Goal: Register for event/course

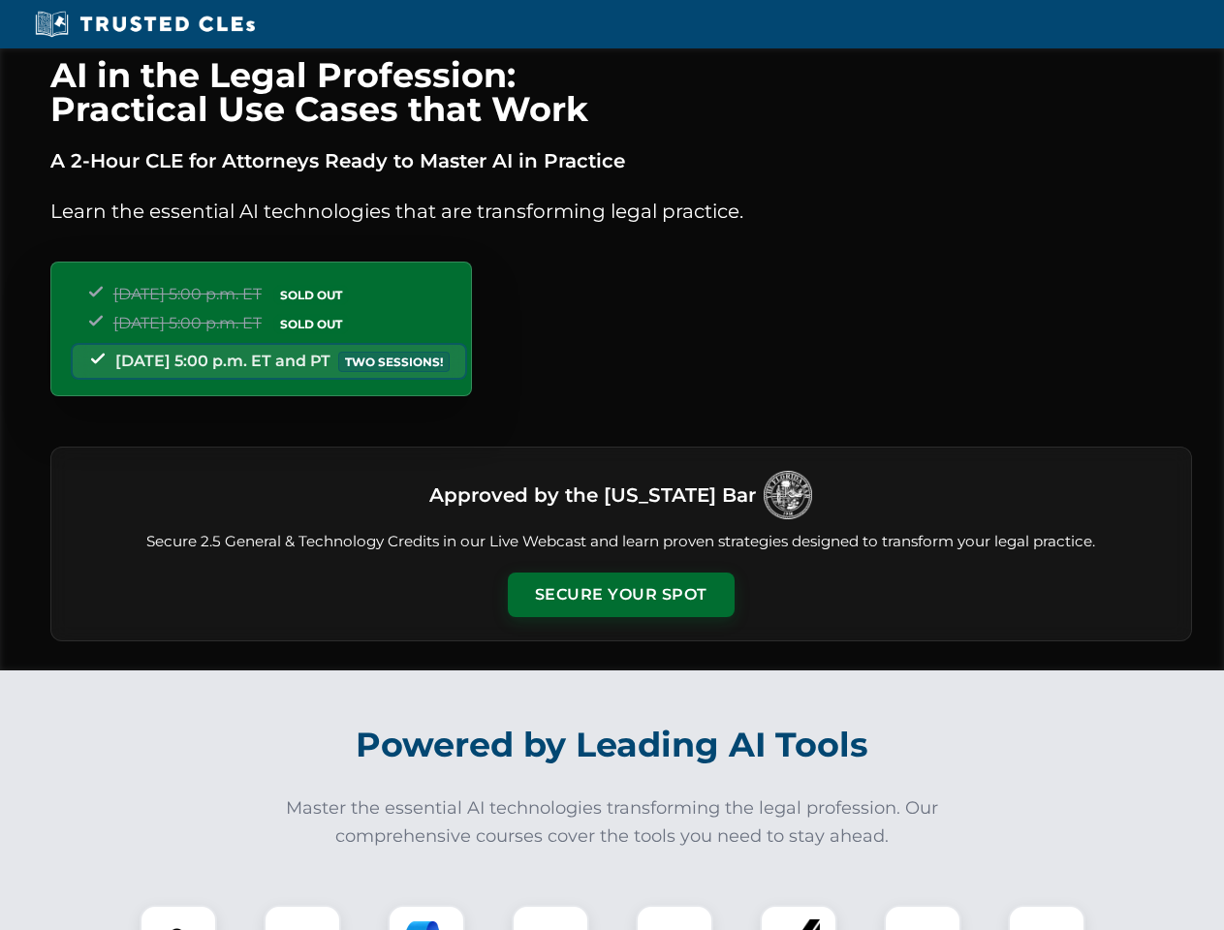
click at [620, 595] on button "Secure Your Spot" at bounding box center [621, 595] width 227 height 45
click at [178, 918] on img at bounding box center [178, 944] width 56 height 56
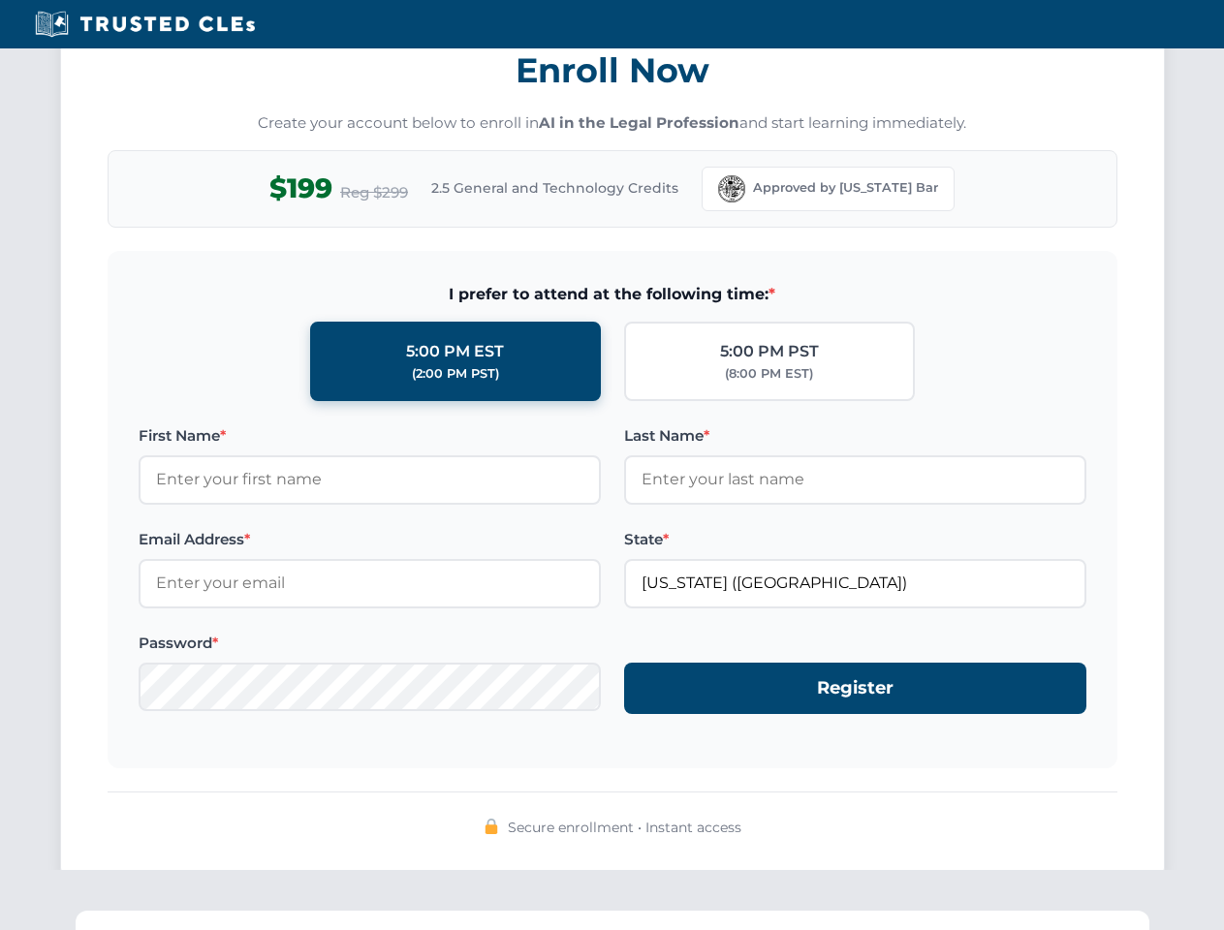
scroll to position [1902, 0]
